Goal: Information Seeking & Learning: Check status

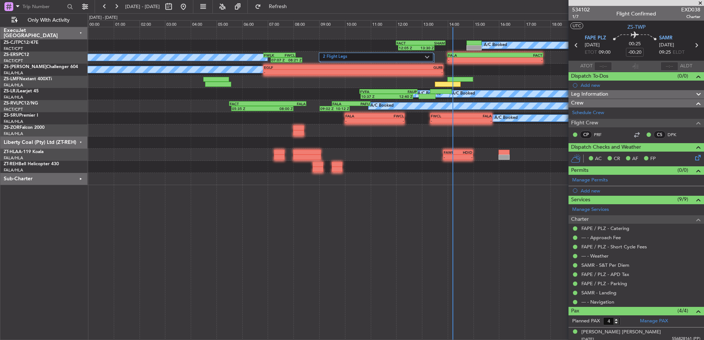
click at [701, 2] on span at bounding box center [700, 3] width 7 height 7
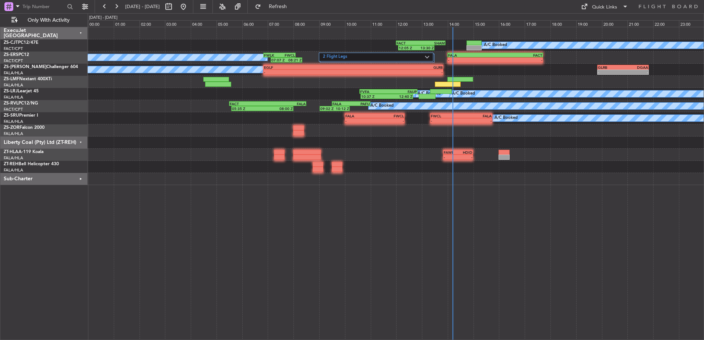
type input "0"
click at [175, 6] on button at bounding box center [169, 7] width 12 height 12
select select "10"
select select "2025"
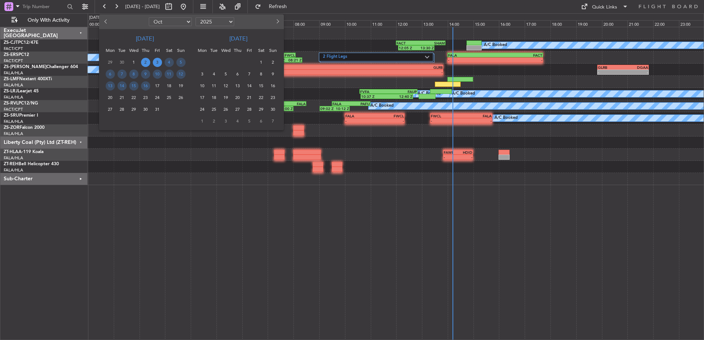
click at [158, 63] on span "3" at bounding box center [157, 62] width 9 height 9
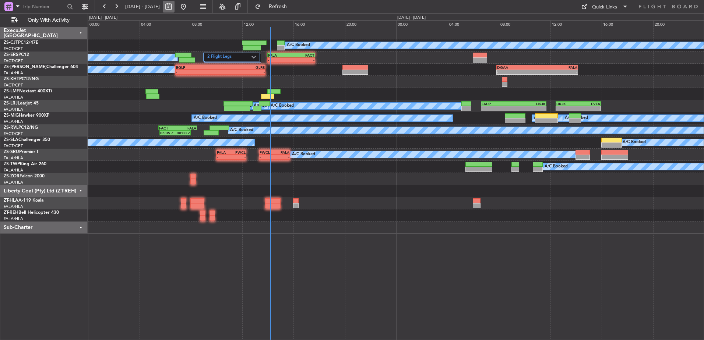
click at [175, 7] on button at bounding box center [169, 7] width 12 height 12
select select "10"
select select "2025"
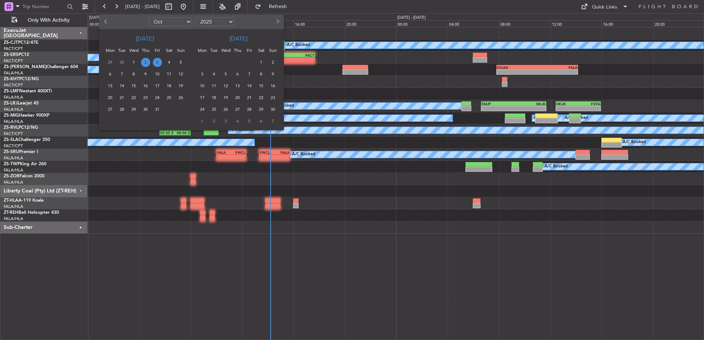
click at [159, 60] on span "3" at bounding box center [157, 62] width 9 height 9
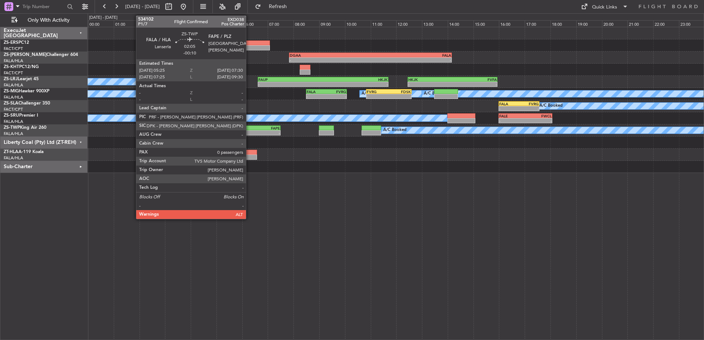
click at [249, 128] on div "FALA" at bounding box center [241, 128] width 26 height 4
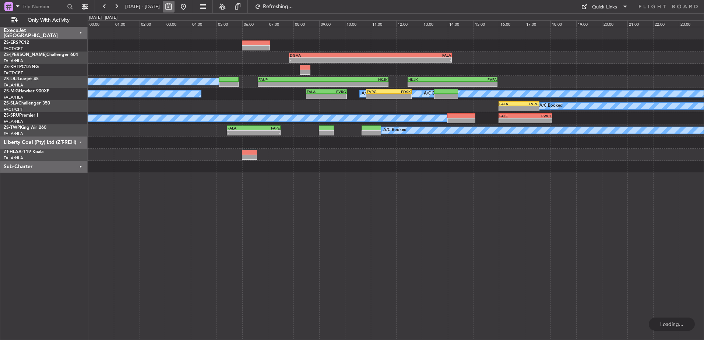
click at [175, 5] on button at bounding box center [169, 7] width 12 height 12
select select "10"
select select "2025"
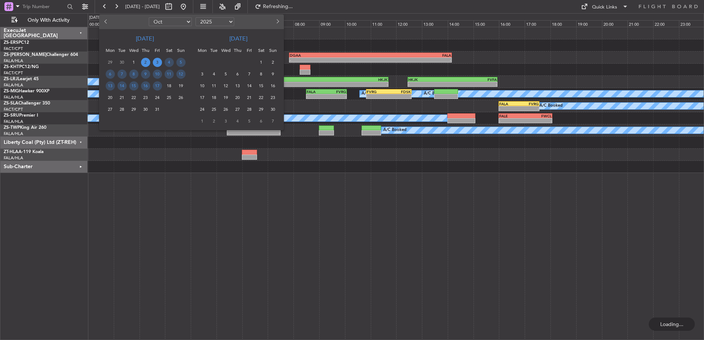
click at [147, 62] on span "2" at bounding box center [145, 62] width 9 height 9
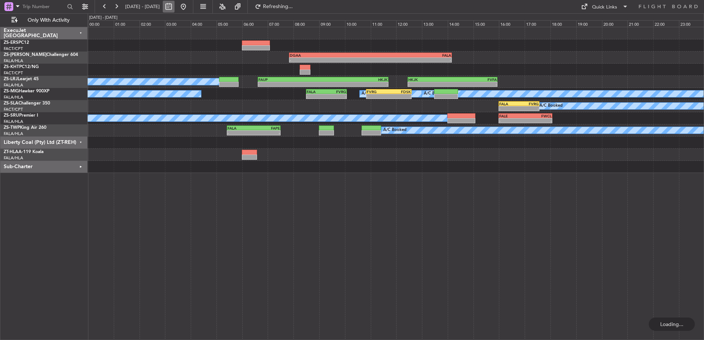
click at [175, 5] on button at bounding box center [169, 7] width 12 height 12
select select "10"
select select "2025"
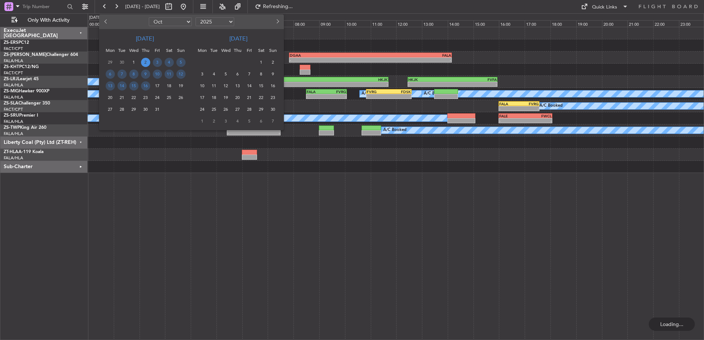
click at [146, 64] on span "2" at bounding box center [145, 62] width 9 height 9
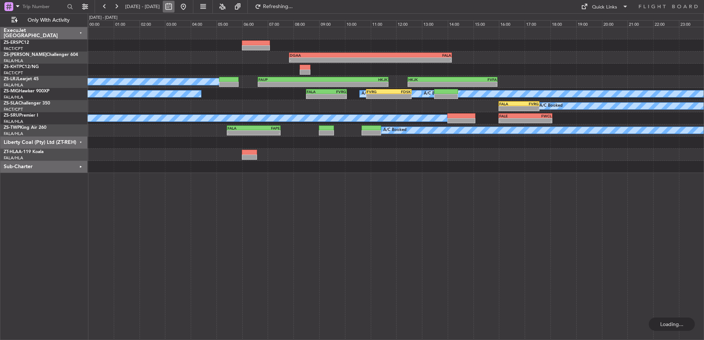
click at [175, 7] on button at bounding box center [169, 7] width 12 height 12
select select "10"
select select "2025"
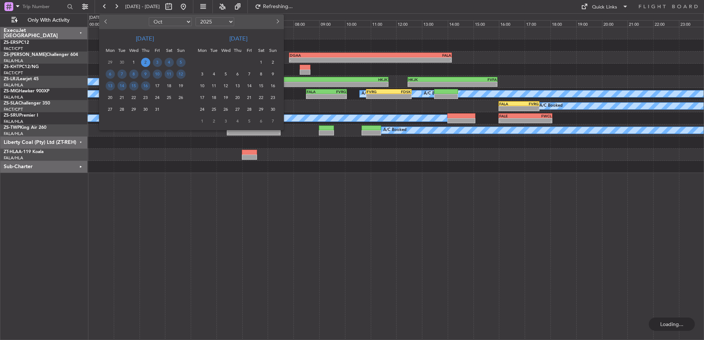
click at [147, 63] on span "2" at bounding box center [145, 62] width 9 height 9
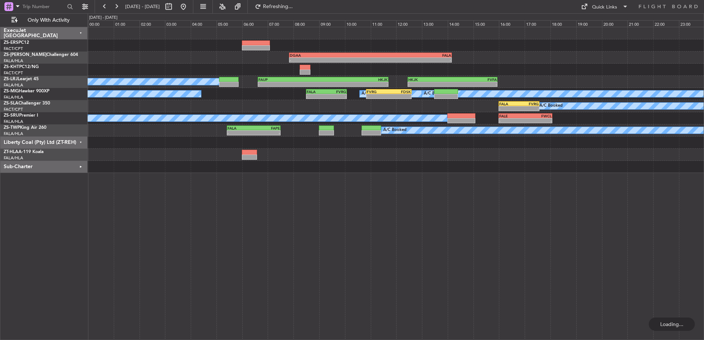
click at [147, 63] on div "- - DGAA 07:50 Z FALA 14:10 Z GLRB 19:50 Z DGAA 21:50 Z - -" at bounding box center [396, 58] width 616 height 12
click at [175, 6] on button at bounding box center [169, 7] width 12 height 12
select select "10"
select select "2025"
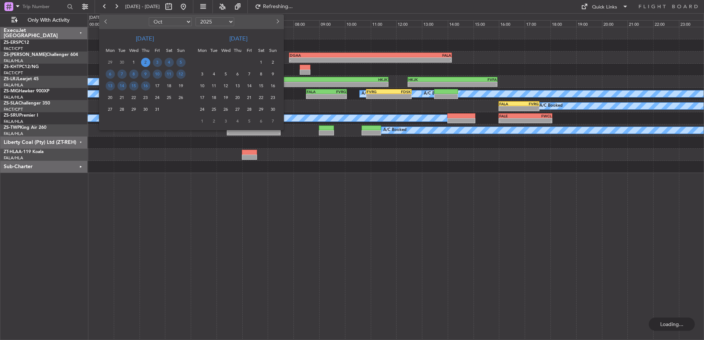
click at [143, 61] on span "2" at bounding box center [145, 62] width 9 height 9
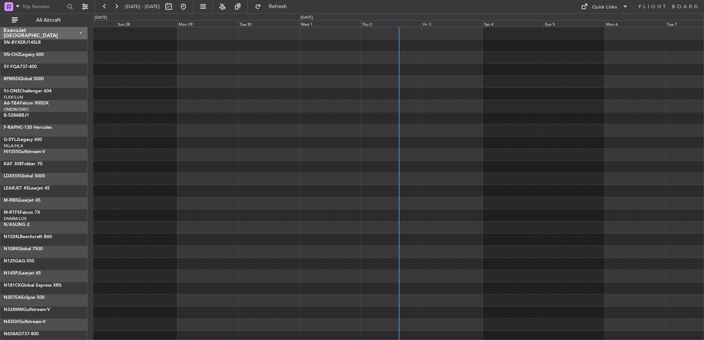
click at [81, 32] on div "ExecuJet [GEOGRAPHIC_DATA]" at bounding box center [43, 33] width 87 height 12
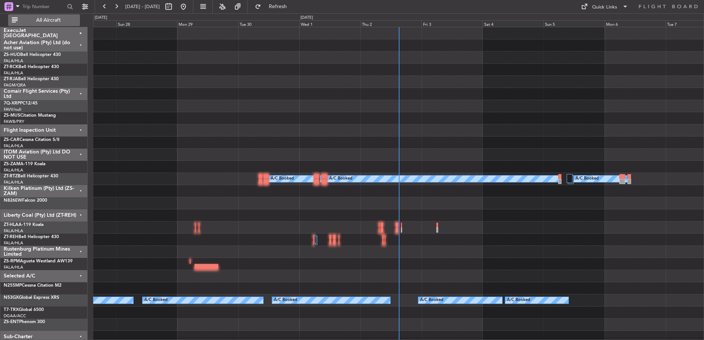
click at [56, 18] on span "All Aircraft" at bounding box center [48, 20] width 59 height 5
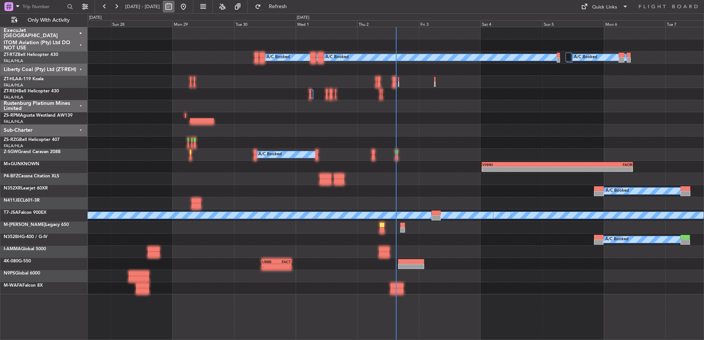
click at [175, 10] on button at bounding box center [169, 7] width 12 height 12
select select "9"
select select "2025"
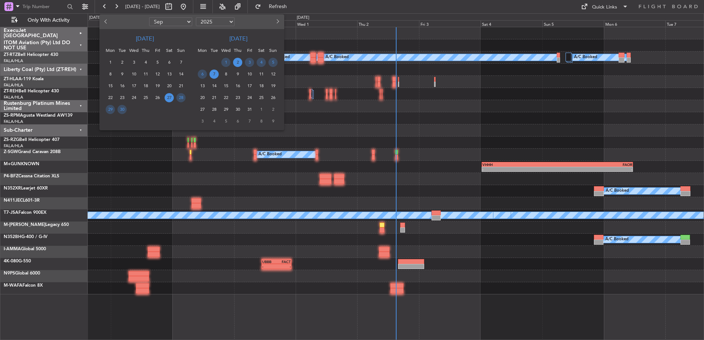
click at [235, 62] on span "2" at bounding box center [237, 62] width 9 height 9
click at [238, 62] on span "2" at bounding box center [237, 62] width 9 height 9
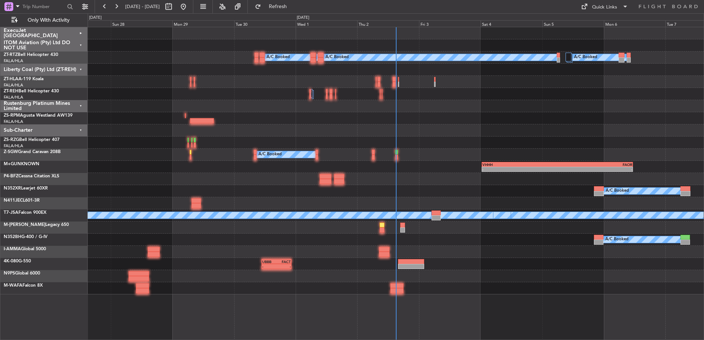
select select "10"
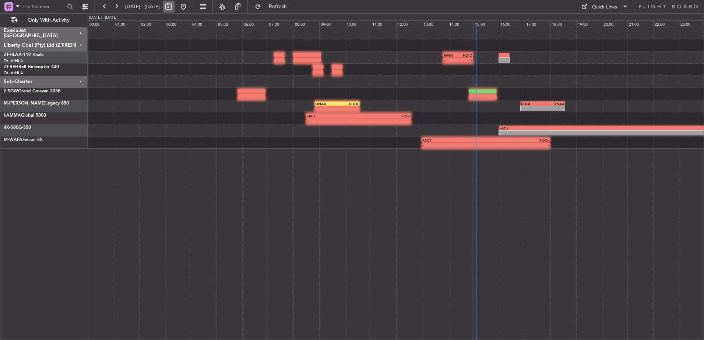
click at [175, 7] on button at bounding box center [169, 7] width 12 height 12
select select "10"
select select "2025"
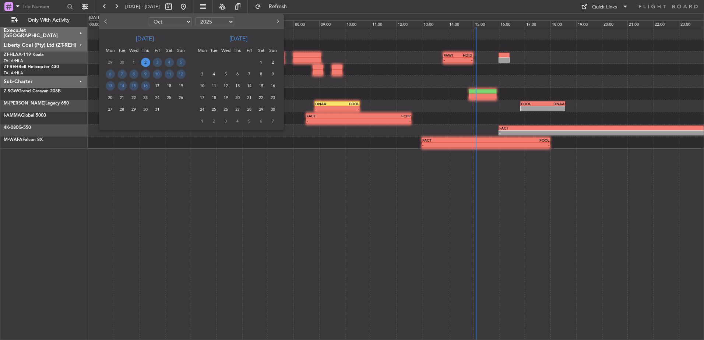
click at [145, 62] on span "2" at bounding box center [145, 62] width 9 height 9
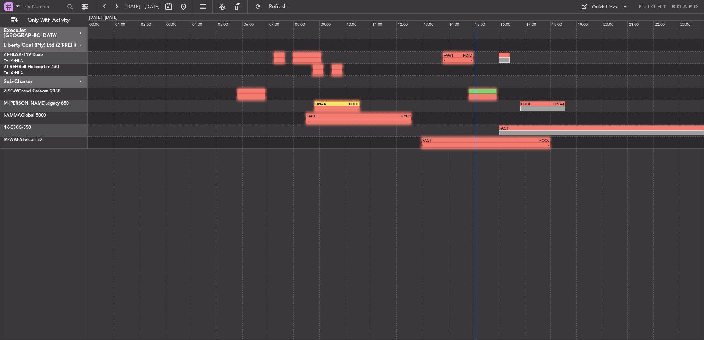
click at [80, 31] on div "ExecuJet [GEOGRAPHIC_DATA]" at bounding box center [43, 33] width 87 height 12
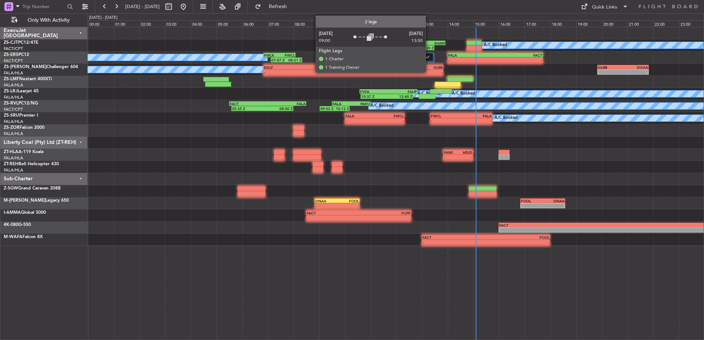
click at [429, 57] on img at bounding box center [427, 57] width 4 height 3
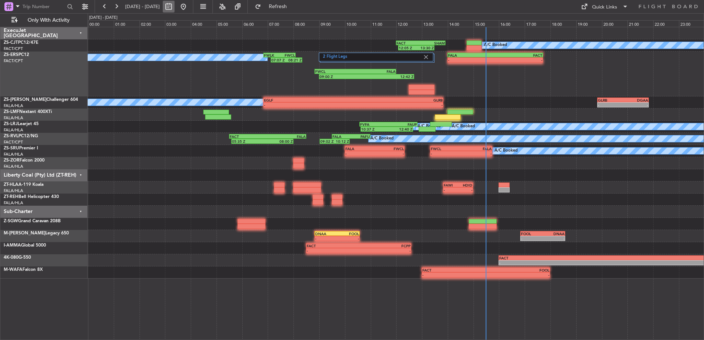
click at [175, 6] on button at bounding box center [169, 7] width 12 height 12
select select "10"
select select "2025"
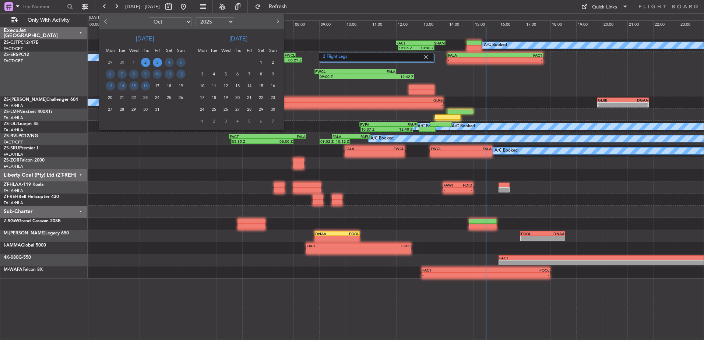
click at [159, 63] on span "3" at bounding box center [157, 62] width 9 height 9
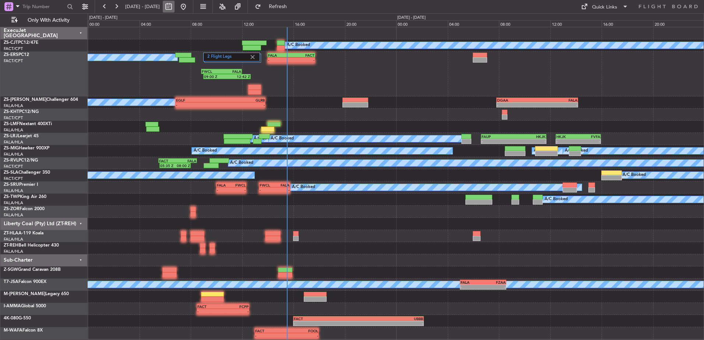
click at [175, 4] on button at bounding box center [169, 7] width 12 height 12
select select "10"
select select "2025"
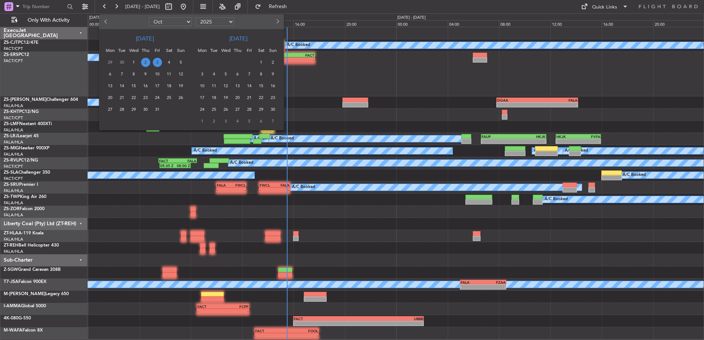
drag, startPoint x: 155, startPoint y: 60, endPoint x: 160, endPoint y: 60, distance: 5.2
click at [155, 60] on span "3" at bounding box center [157, 62] width 9 height 9
click at [156, 61] on span "3" at bounding box center [157, 62] width 9 height 9
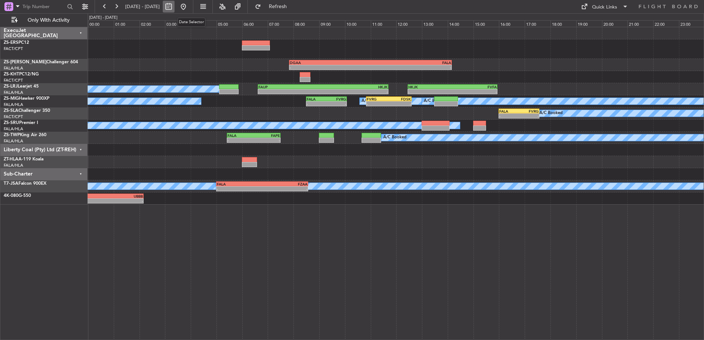
click at [175, 7] on button at bounding box center [169, 7] width 12 height 12
select select "10"
select select "2025"
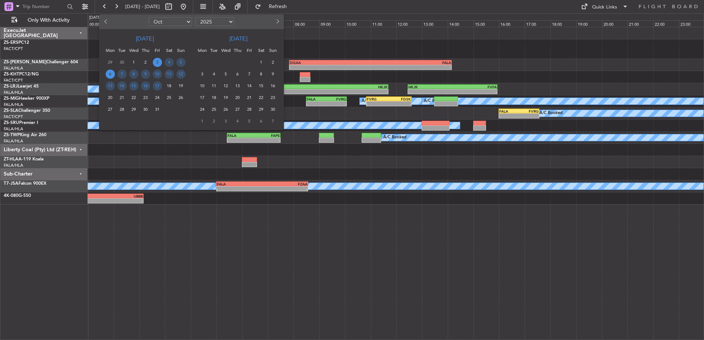
click at [109, 74] on span "6" at bounding box center [110, 74] width 9 height 9
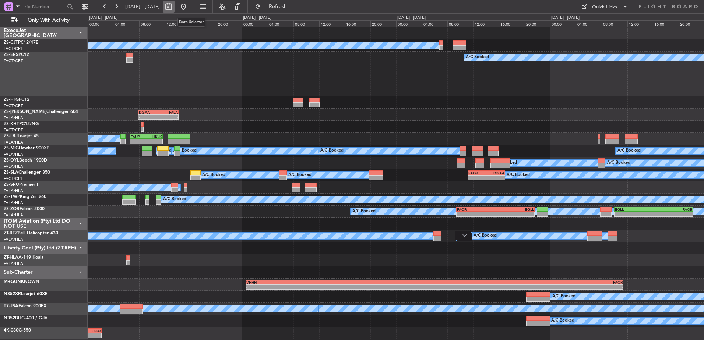
click at [175, 6] on button at bounding box center [169, 7] width 12 height 12
select select "10"
select select "2025"
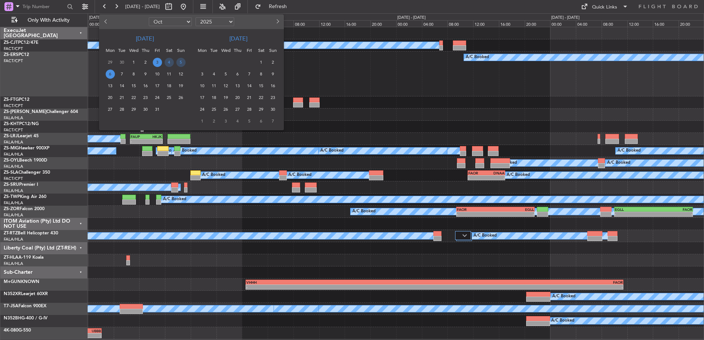
click at [122, 72] on span "7" at bounding box center [122, 74] width 9 height 9
click at [125, 74] on span "7" at bounding box center [122, 74] width 9 height 9
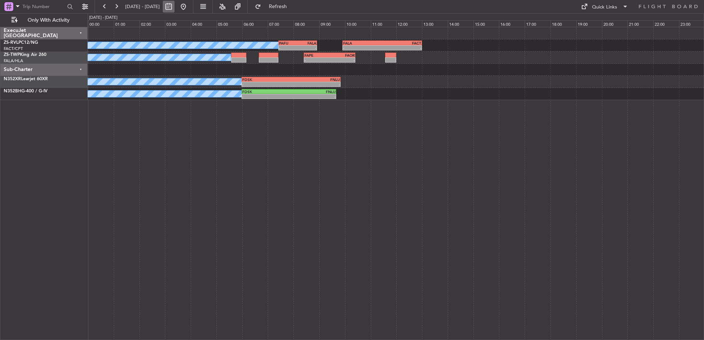
click at [175, 6] on button at bounding box center [169, 7] width 12 height 12
select select "10"
select select "2025"
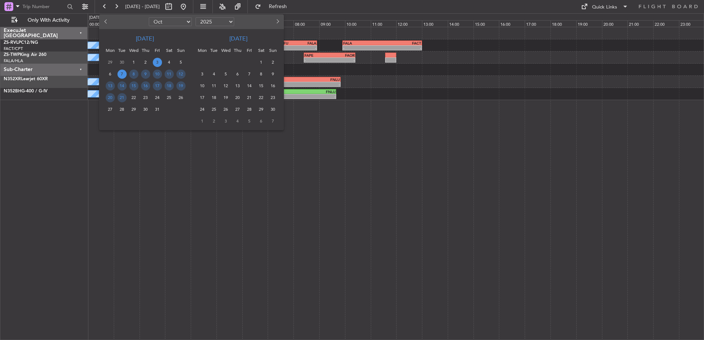
click at [159, 62] on span "3" at bounding box center [157, 62] width 9 height 9
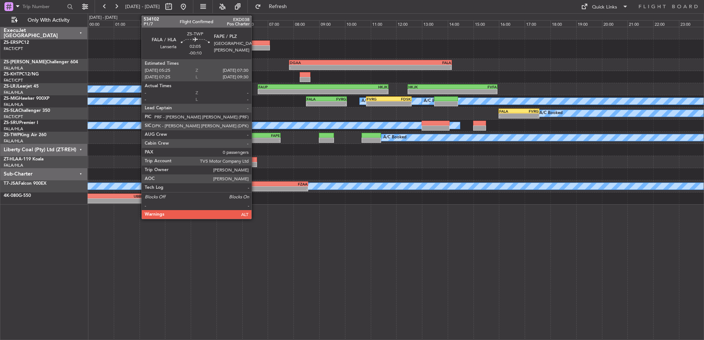
click at [255, 137] on div "FALA 05:25 Z FAPE 07:30 Z" at bounding box center [254, 135] width 54 height 5
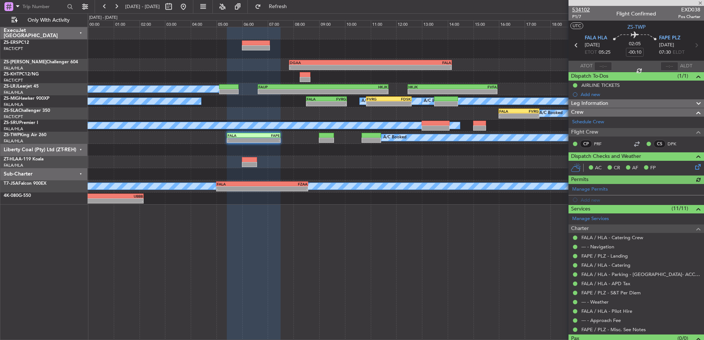
click at [584, 9] on span "534102" at bounding box center [581, 10] width 18 height 8
click at [588, 8] on span "534102" at bounding box center [581, 10] width 18 height 8
click at [702, 1] on span at bounding box center [700, 3] width 7 height 7
